Goal: Transaction & Acquisition: Obtain resource

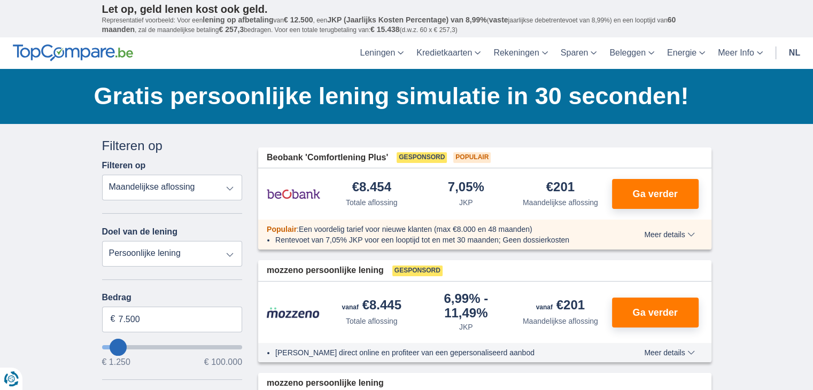
click at [174, 184] on select "Totale aflossing JKP Maandelijkse aflossing" at bounding box center [172, 188] width 141 height 26
click at [176, 252] on select "Persoonlijke lening Auto Moto / fiets Mobilhome / caravan Renovatie Energie Sch…" at bounding box center [172, 254] width 141 height 26
select select "vehicleLoan"
click at [102, 241] on select "Persoonlijke lening Auto Moto / fiets Mobilhome / caravan Renovatie Energie Sch…" at bounding box center [172, 254] width 141 height 26
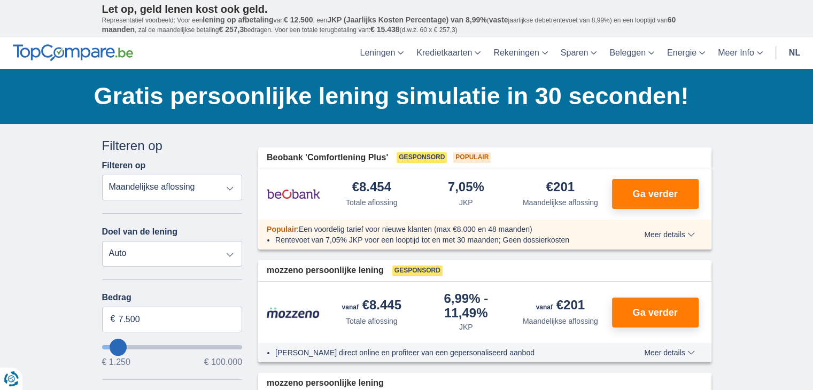
select select "3-4"
type input "15.000"
type input "15250"
select select "60"
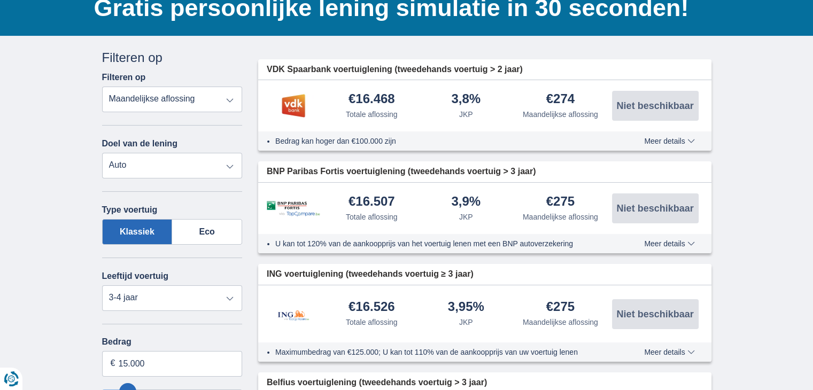
scroll to position [107, 0]
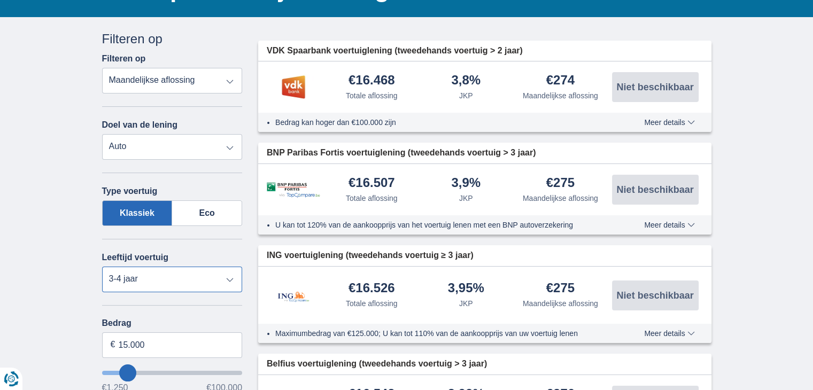
click at [173, 279] on select "Nieuw 0-1 jaar 1-2 jaar 2-3 jaar 3-4 jaar 4-5 jaar 5+ jaar" at bounding box center [172, 280] width 141 height 26
click at [175, 278] on select "Nieuw 0-1 jaar 1-2 jaar 2-3 jaar 3-4 jaar 4-5 jaar 5+ jaar" at bounding box center [172, 280] width 141 height 26
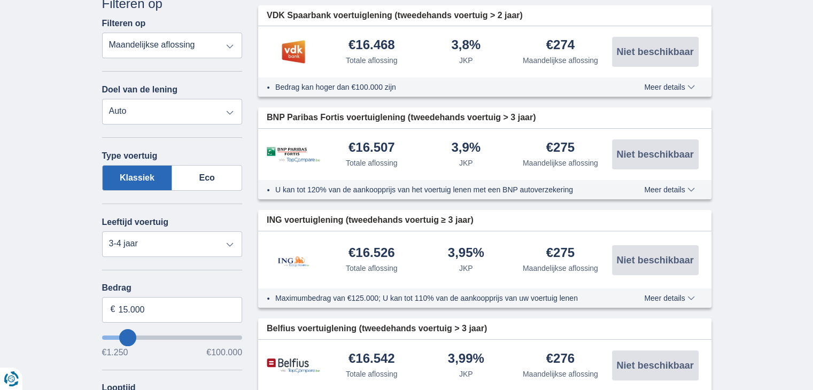
scroll to position [214, 0]
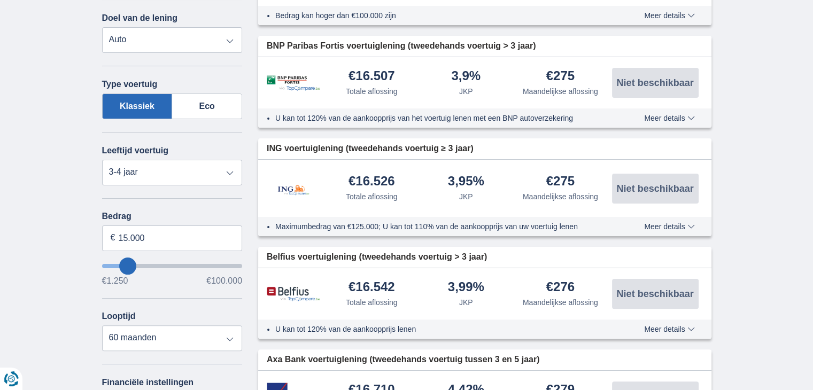
type input "18.250"
type input "18250"
select select "84"
type input "17.250"
type input "16250"
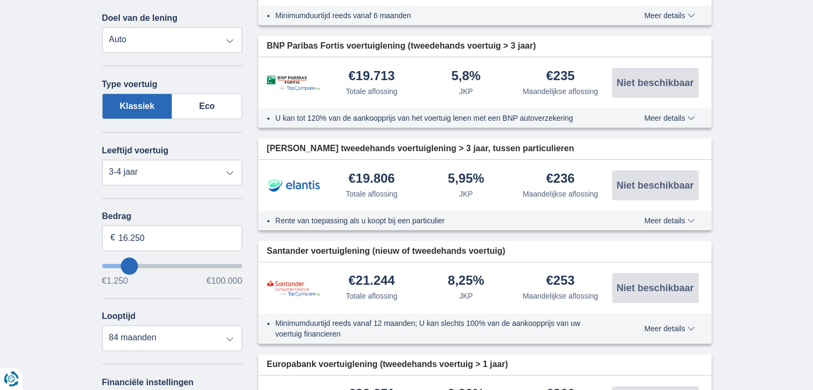
type input "14.250"
type input "14250"
select select "60"
type input "13250"
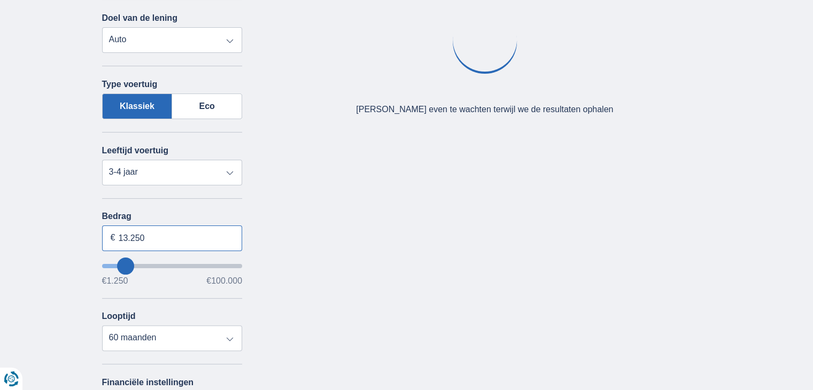
drag, startPoint x: 163, startPoint y: 237, endPoint x: 79, endPoint y: 233, distance: 84.1
click at [79, 233] on div "× widget.non-eligible-application.title widget.non-eligible-application.text no…" at bounding box center [406, 250] width 813 height 680
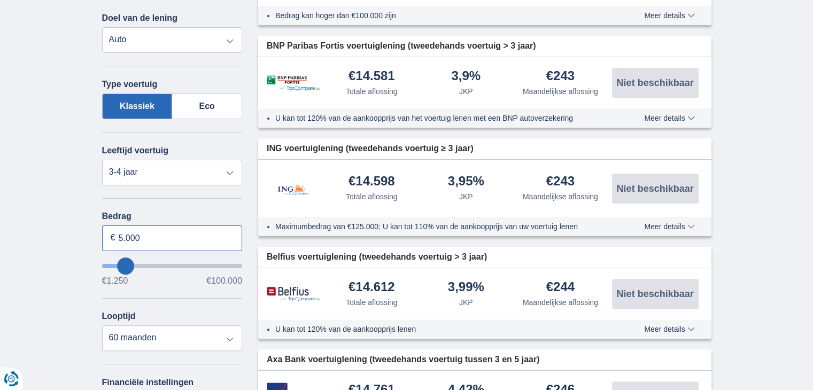
type input "5.000"
type input "5250"
select select "36"
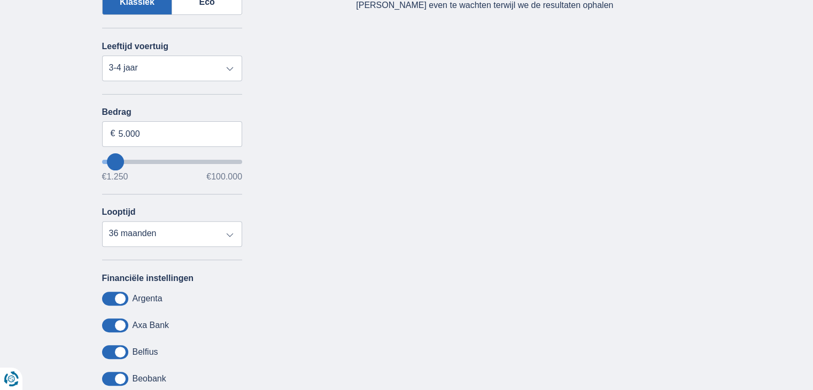
scroll to position [321, 0]
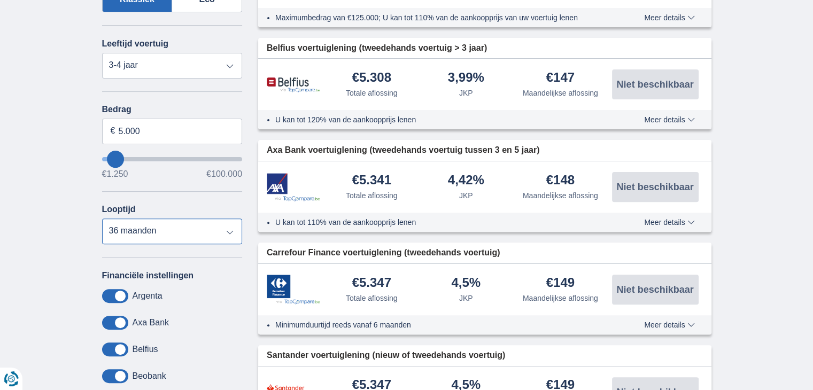
click at [204, 226] on select "12 maanden 18 maanden 24 maanden 30 maanden 36 maanden" at bounding box center [172, 232] width 141 height 26
click at [102, 219] on select "12 maanden 18 maanden 24 maanden 30 maanden 36 maanden" at bounding box center [172, 232] width 141 height 26
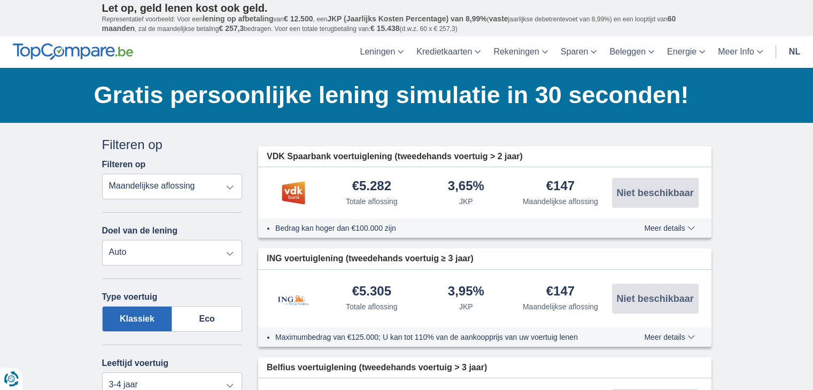
scroll to position [0, 0]
